Goal: Information Seeking & Learning: Find specific fact

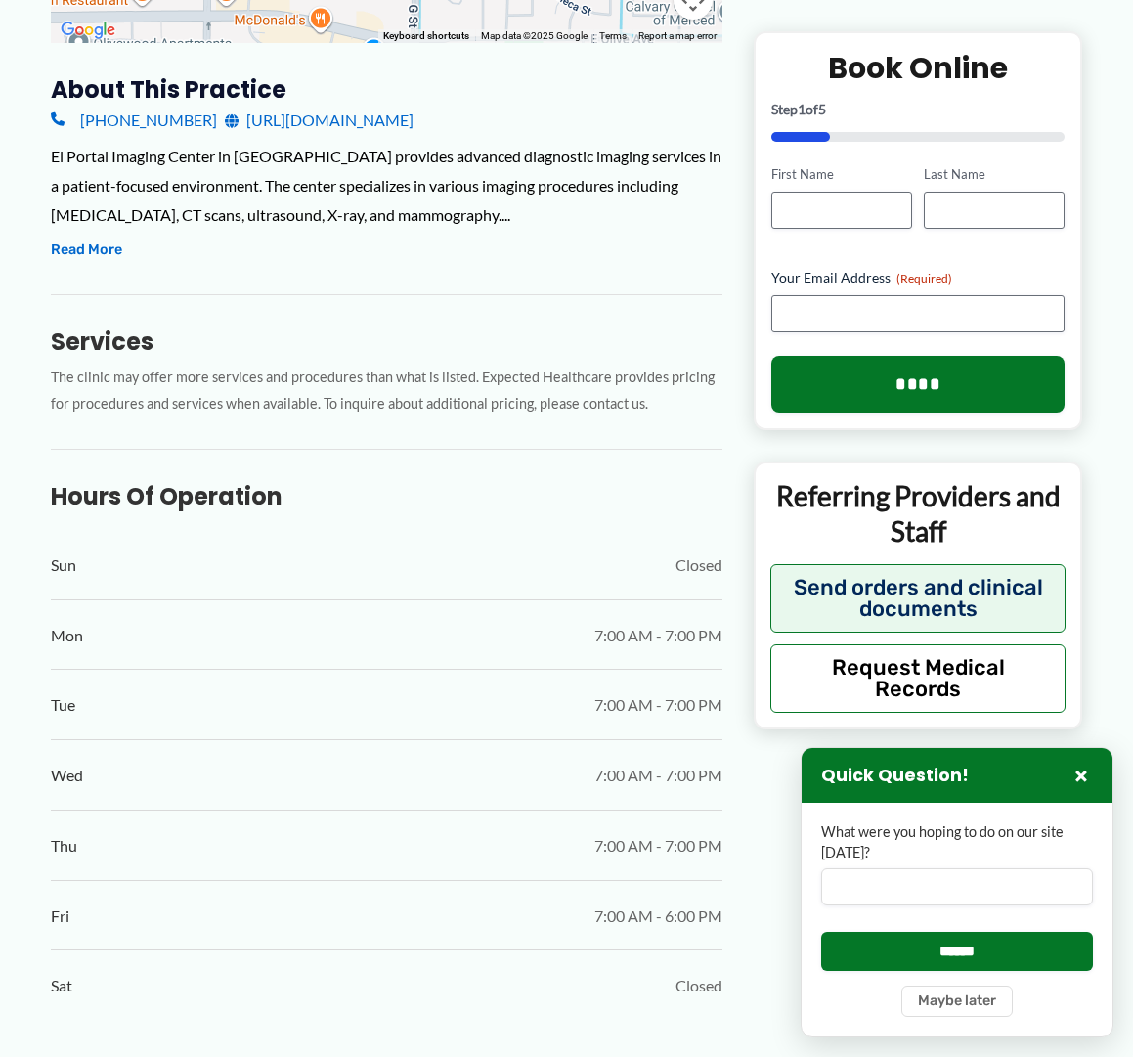
scroll to position [771, 0]
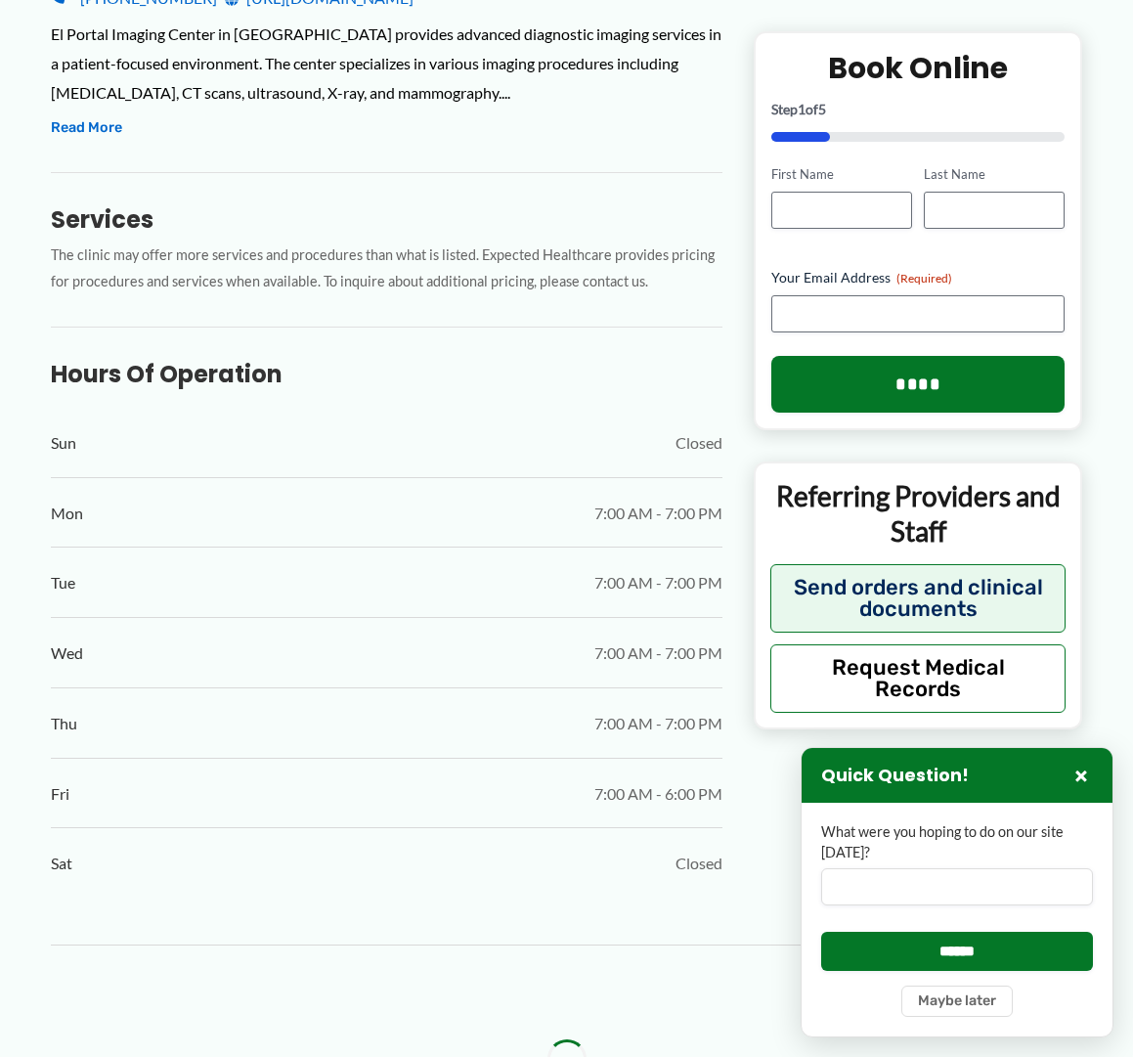
click at [595, 427] on div "Sun Closed" at bounding box center [387, 443] width 672 height 69
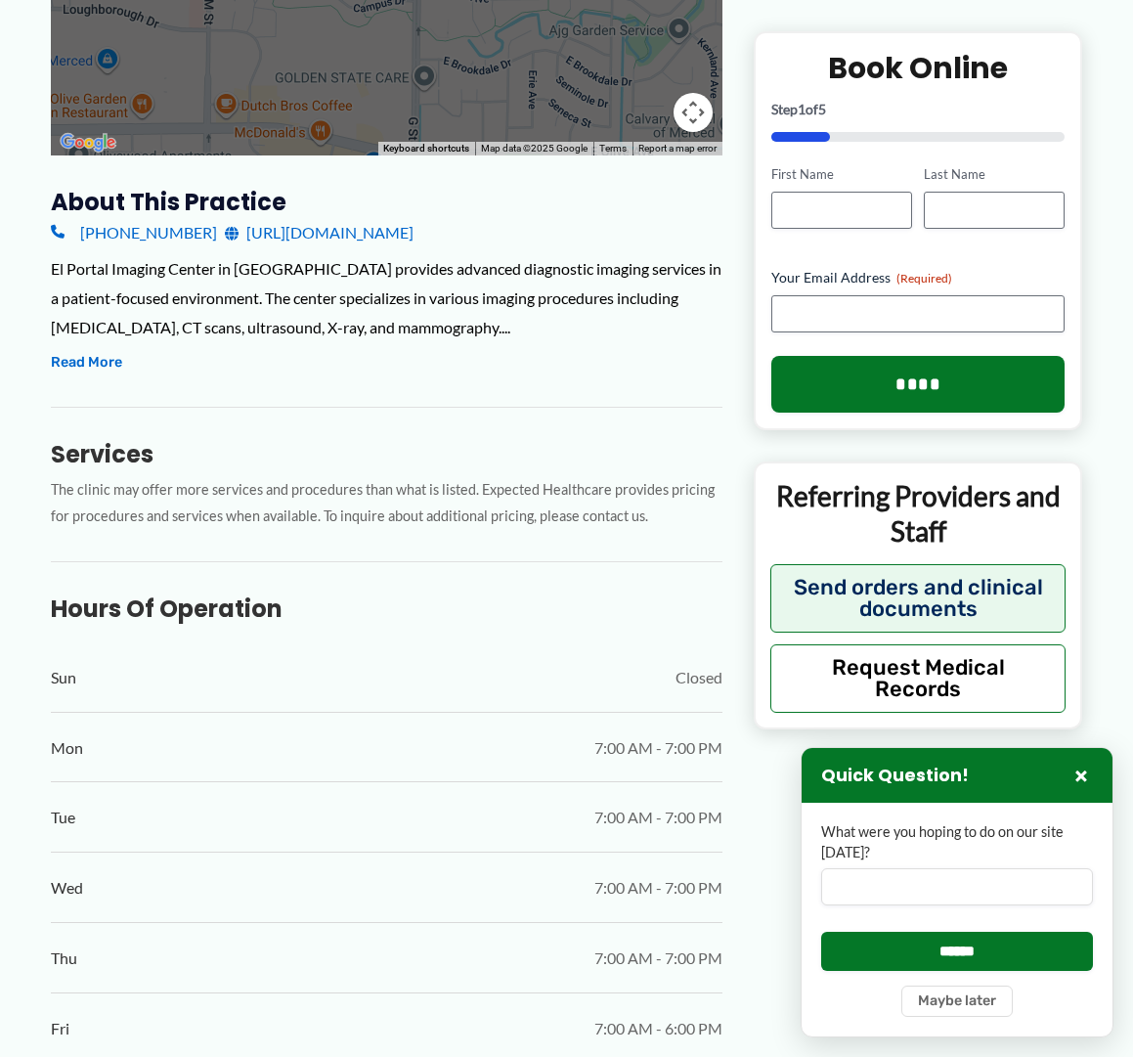
scroll to position [0, 0]
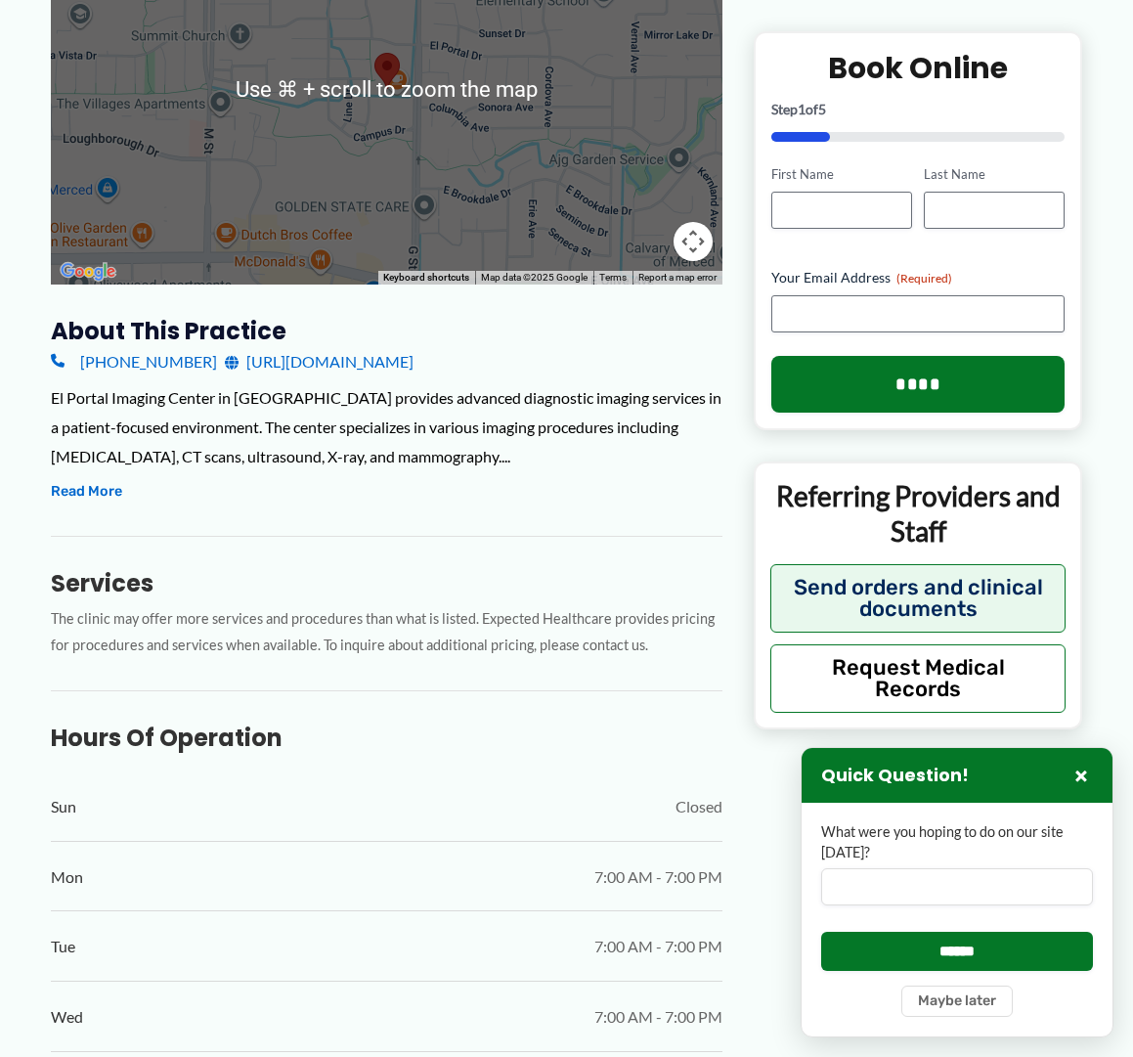
click at [423, 508] on div "About this practice [PHONE_NUMBER] [URL][DOMAIN_NAME] El Portal Imaging Center …" at bounding box center [387, 788] width 672 height 945
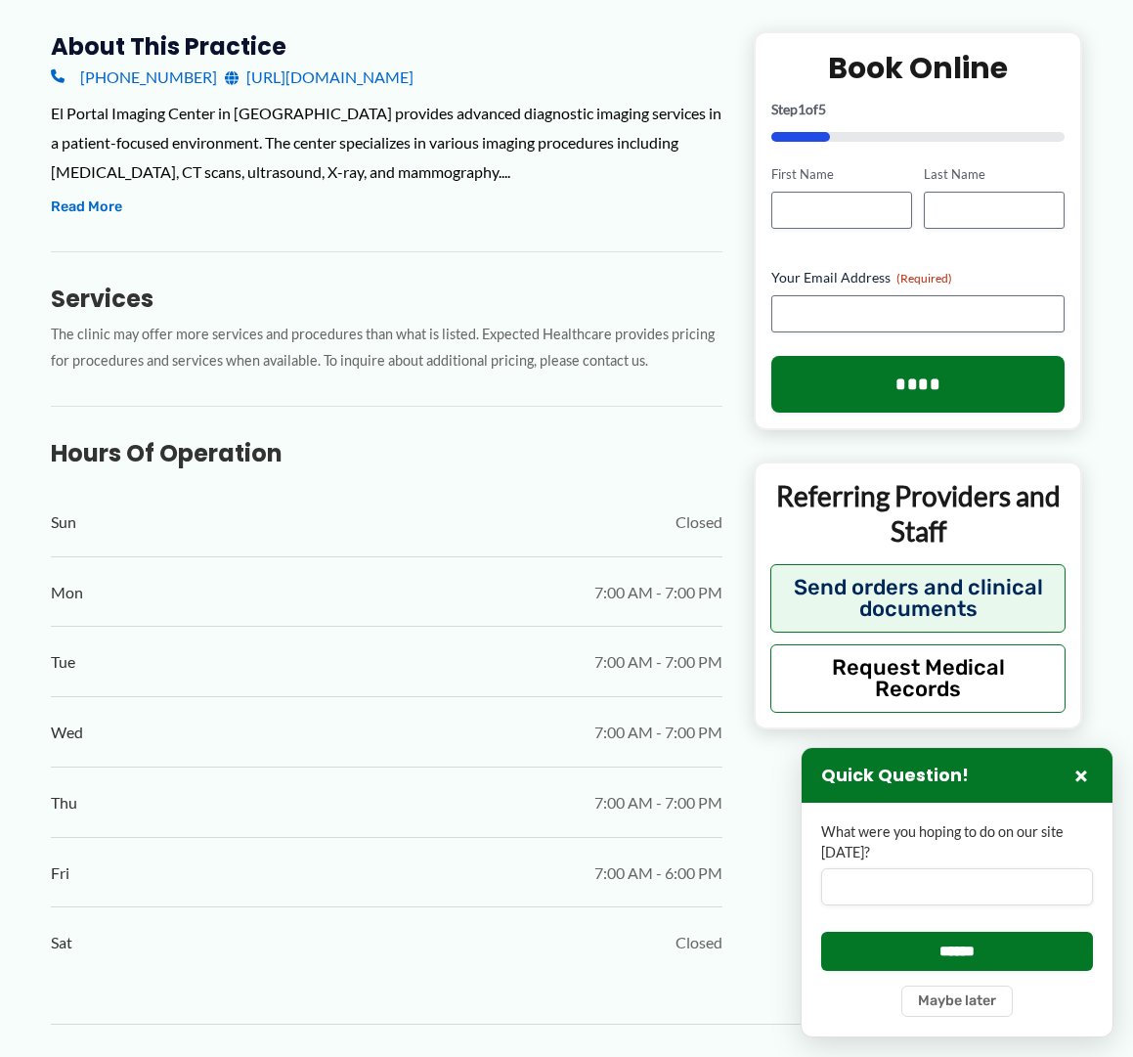
scroll to position [960, 0]
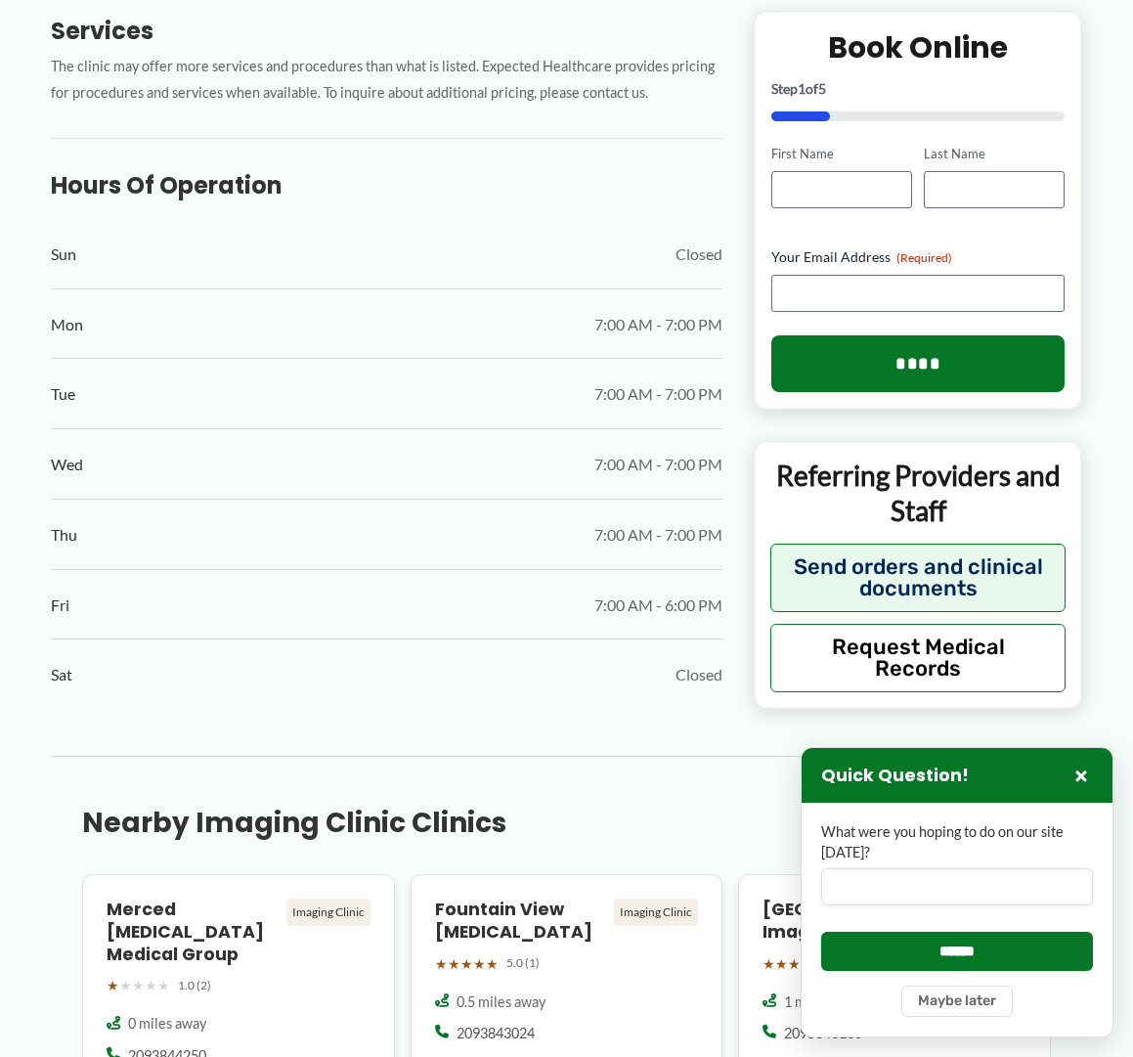
drag, startPoint x: 88, startPoint y: 230, endPoint x: 73, endPoint y: 205, distance: 28.5
click at [88, 230] on div "Sun Closed" at bounding box center [387, 254] width 672 height 69
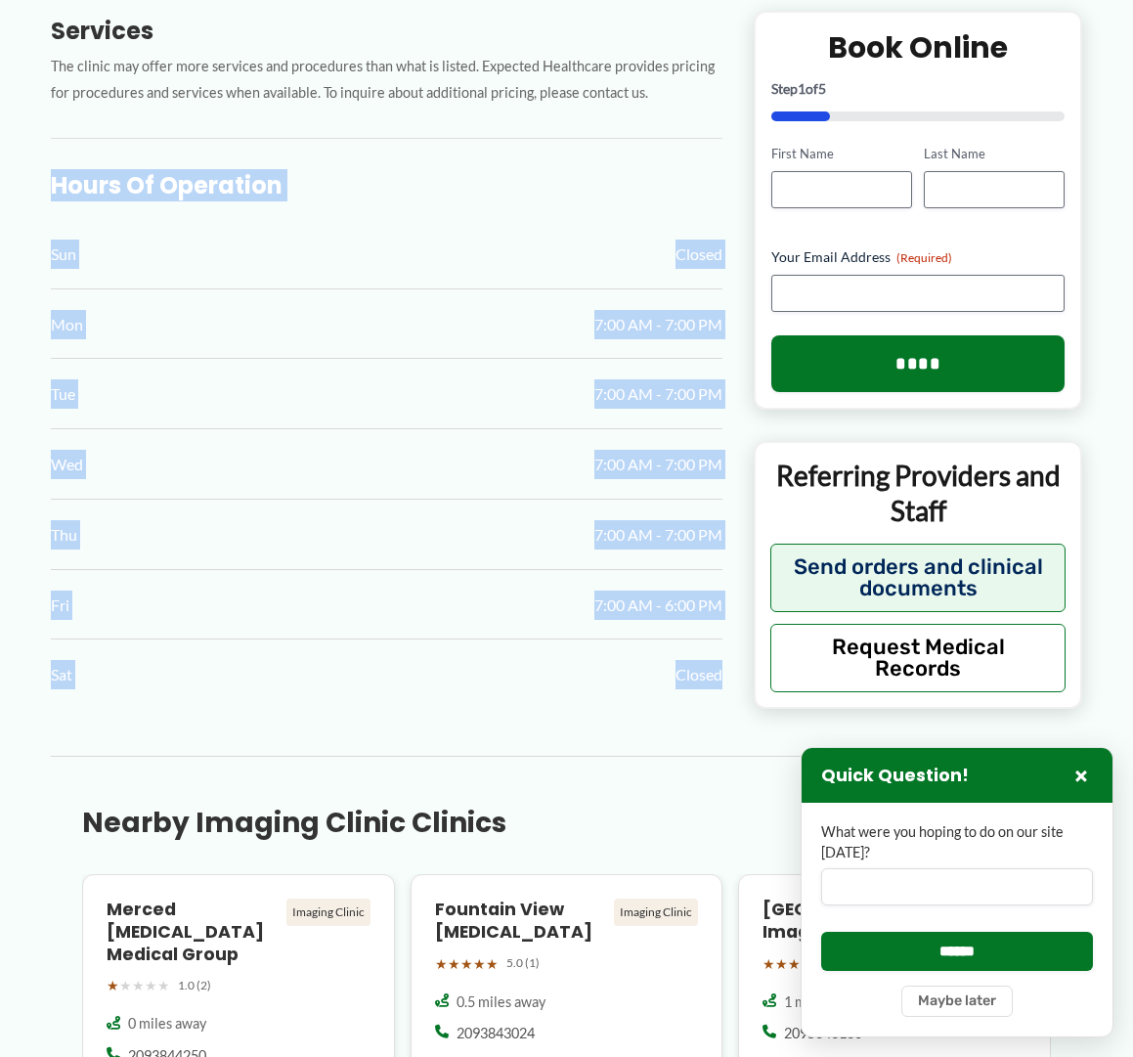
drag, startPoint x: 51, startPoint y: 186, endPoint x: 724, endPoint y: 677, distance: 834.0
click at [724, 677] on div "← Back to Map El Portal Imaging Center ★ ★ ★ ★ ★ 2.8 (61) Imaging Clinic [STREE…" at bounding box center [567, 738] width 1094 height 3153
copy div "Hours of Operation Sun Closed Mon 7:00 AM - 7:00 PM Tue 7:00 AM - 7:00 PM Wed 7…"
click at [491, 174] on h3 "Hours of Operation" at bounding box center [387, 185] width 672 height 30
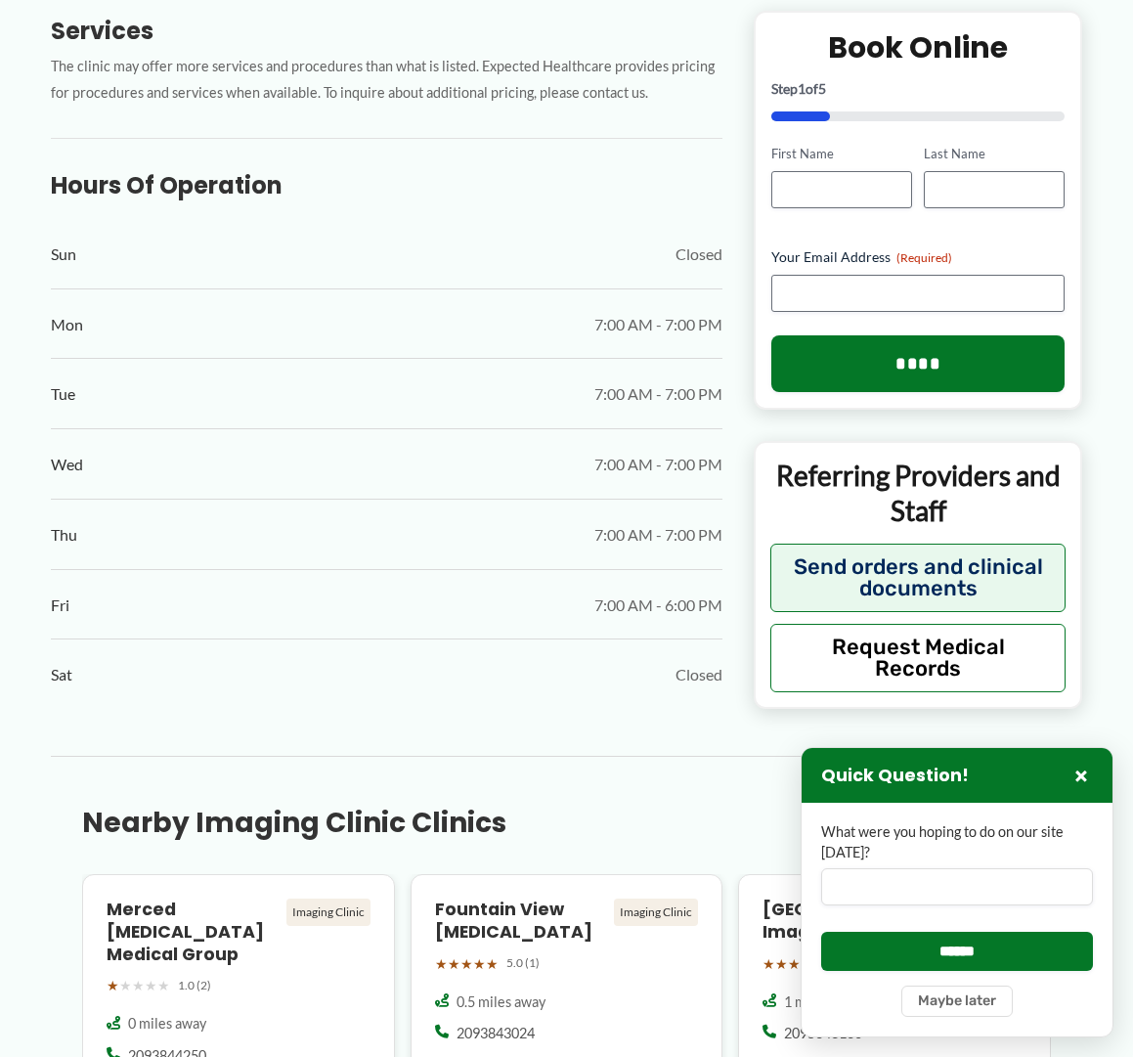
click at [414, 207] on div "Hours of Operation Sun Closed Mon 7:00 AM - 7:00 PM Tue 7:00 AM - 7:00 PM Wed 7…" at bounding box center [387, 423] width 672 height 571
drag, startPoint x: 27, startPoint y: 169, endPoint x: 58, endPoint y: 183, distance: 33.3
click at [32, 170] on div "← Back to Map El Portal Imaging Center ★ ★ ★ ★ ★ 2.8 (61) Imaging Clinic [STREE…" at bounding box center [567, 738] width 1094 height 3153
drag, startPoint x: 60, startPoint y: 186, endPoint x: 39, endPoint y: 194, distance: 22.0
click at [60, 186] on h3 "Hours of Operation" at bounding box center [387, 185] width 672 height 30
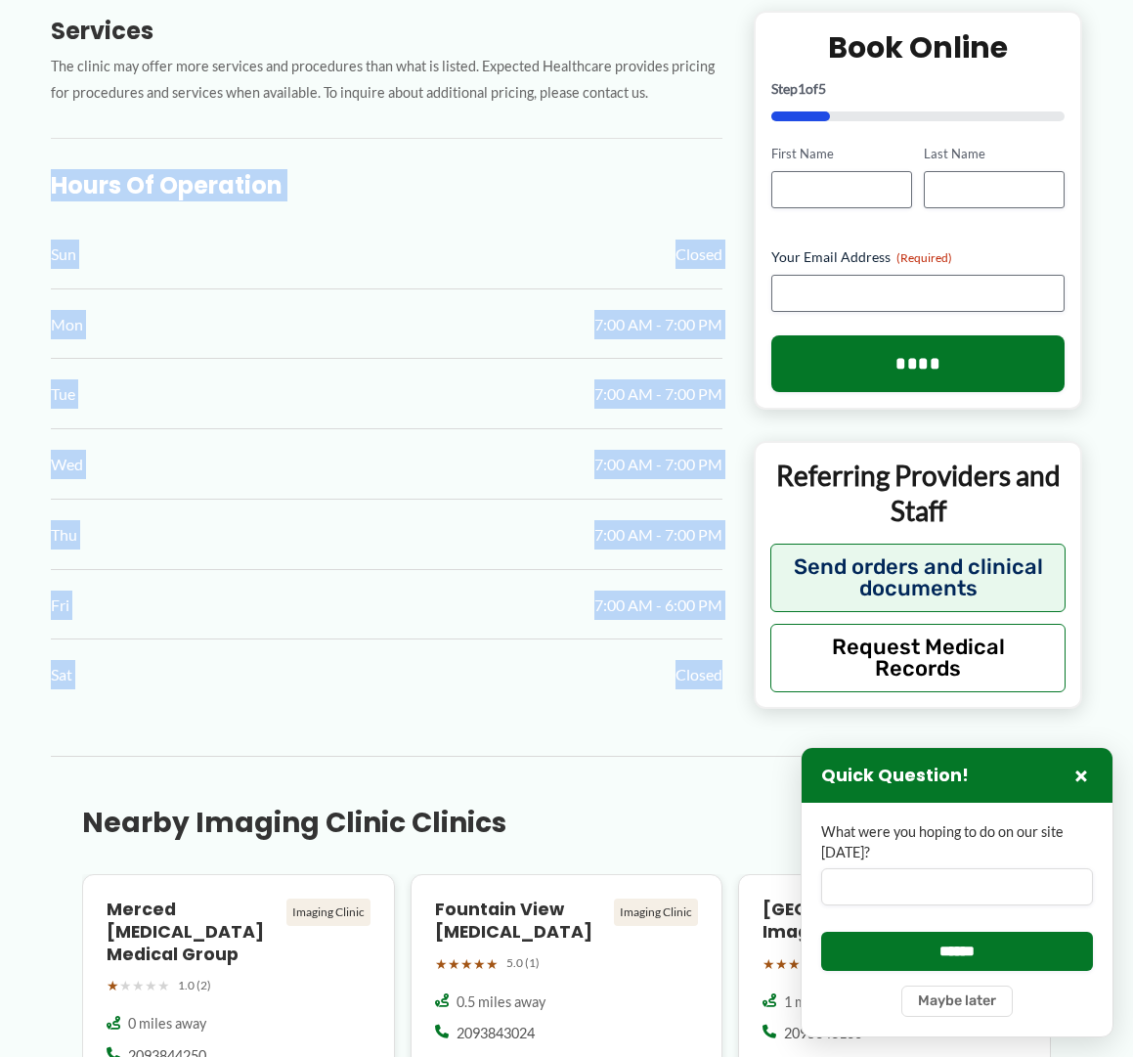
drag, startPoint x: 56, startPoint y: 186, endPoint x: 720, endPoint y: 682, distance: 829.0
click at [720, 682] on div "Hours of Operation Sun Closed Mon 7:00 AM - 7:00 PM Tue 7:00 AM - 7:00 PM Wed 7…" at bounding box center [387, 423] width 672 height 571
copy div "Hours of Operation Sun Closed Mon 7:00 AM - 7:00 PM Tue 7:00 AM - 7:00 PM Wed 7…"
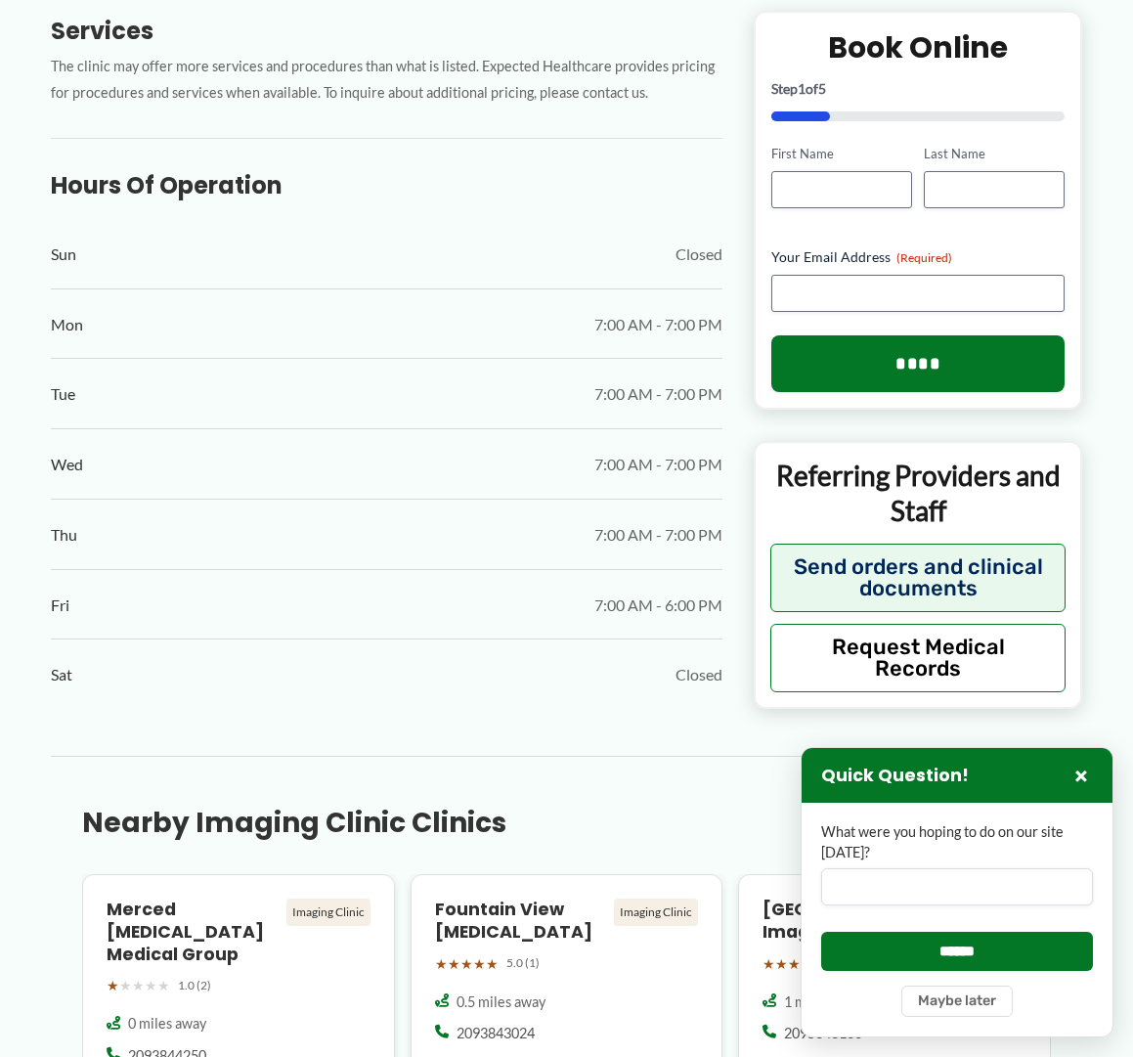
click at [110, 785] on div "Nearby Imaging Clinic Clinics Back to Start ‹ › Merced [MEDICAL_DATA] Medical G…" at bounding box center [566, 923] width 1031 height 334
click at [124, 754] on div "← Back to Map El Portal Imaging Center ★ ★ ★ ★ ★ 2.8 (61) Imaging Clinic [STREE…" at bounding box center [567, 738] width 1094 height 3153
